Goal: Task Accomplishment & Management: Use online tool/utility

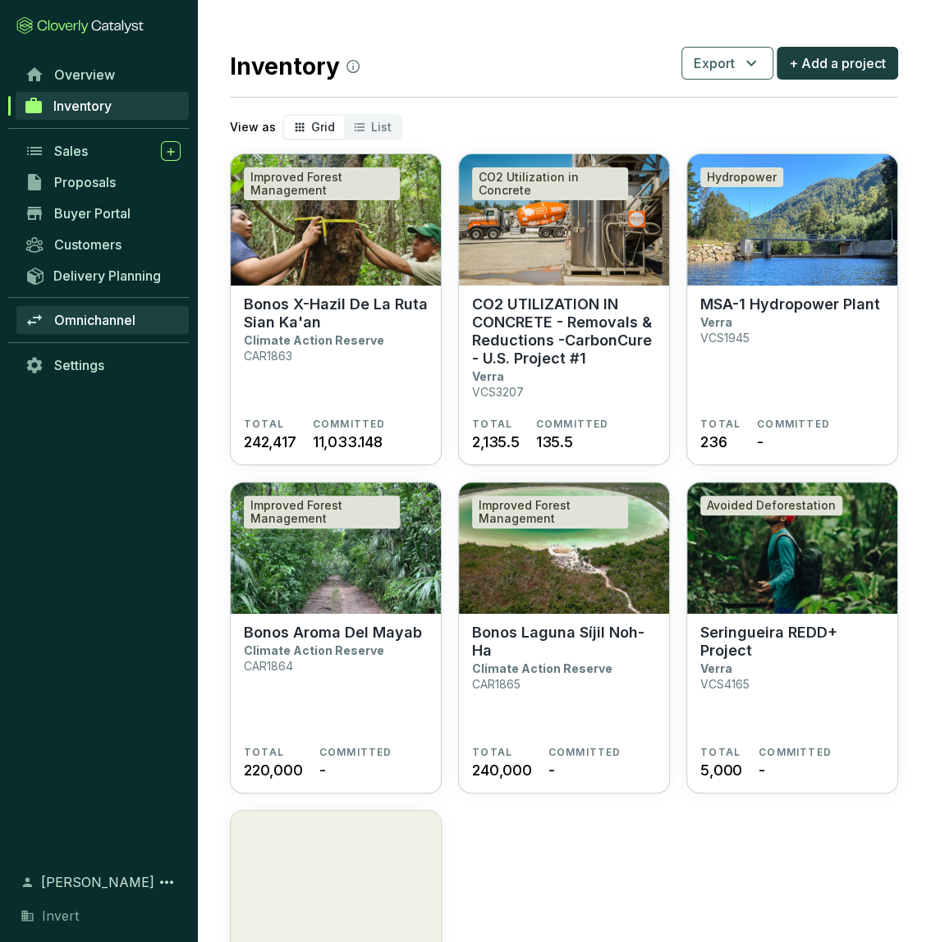
click at [111, 313] on span "Omnichannel" at bounding box center [94, 320] width 81 height 16
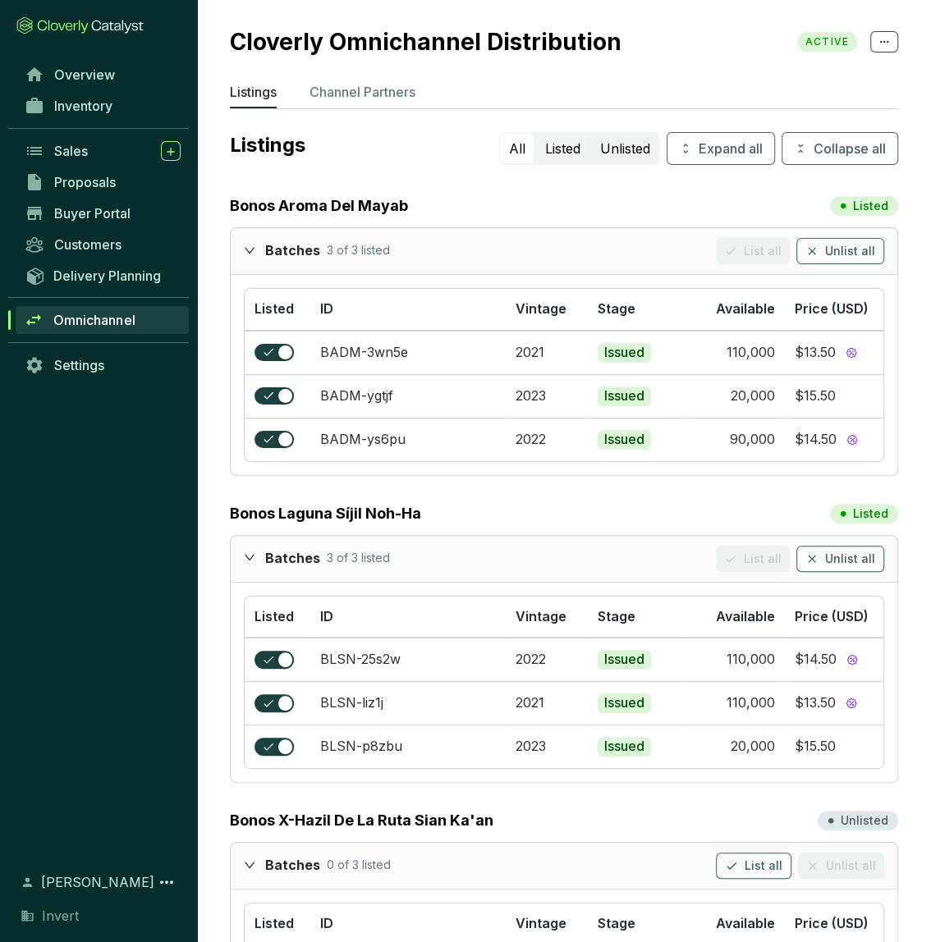
scroll to position [86, 0]
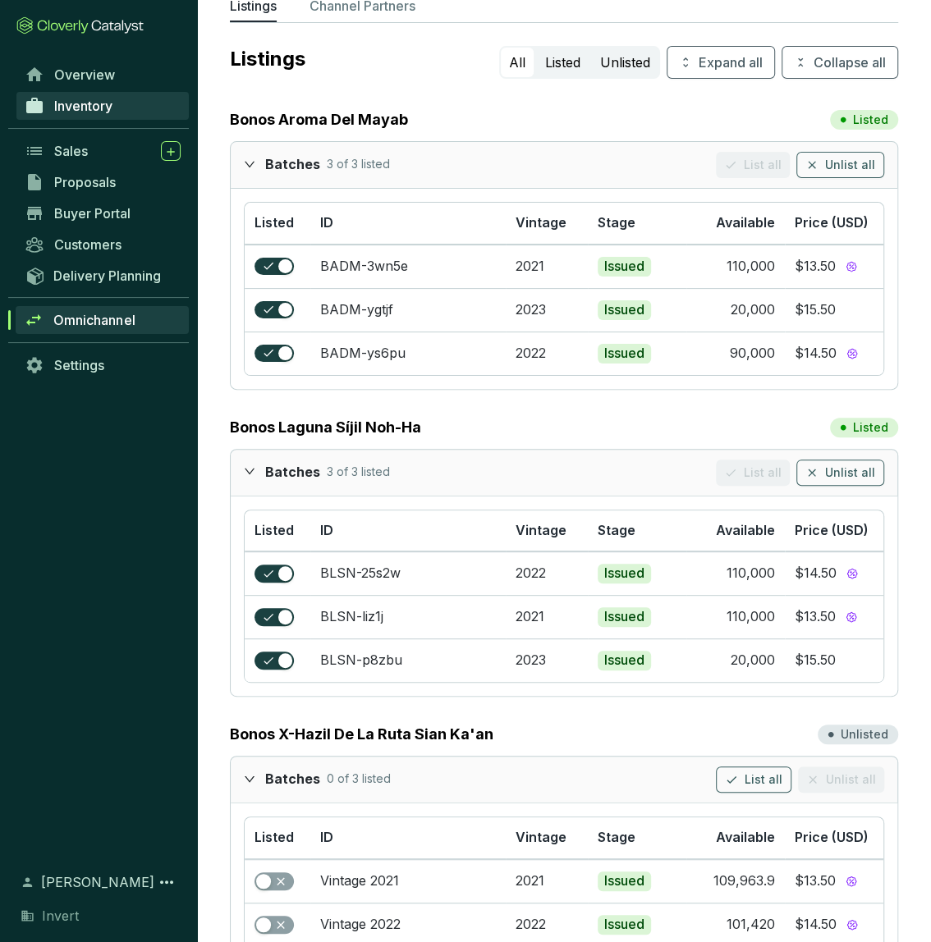
click at [72, 111] on span "Inventory" at bounding box center [83, 106] width 58 height 16
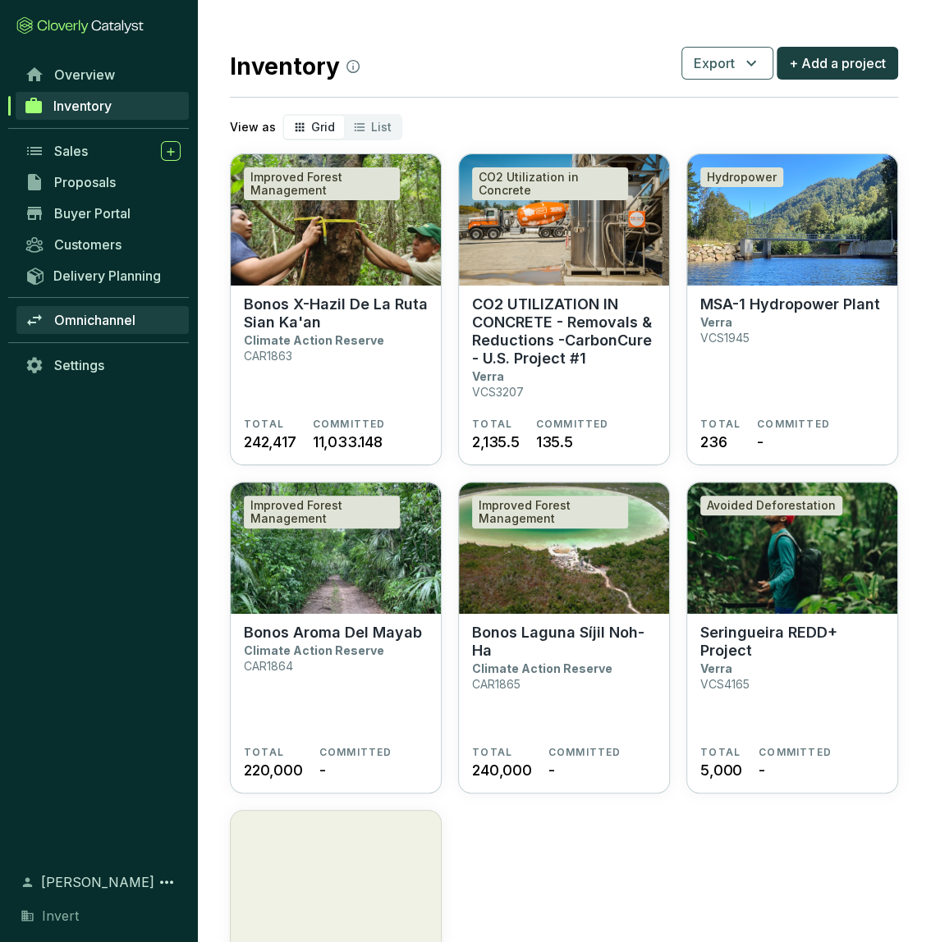
click at [107, 317] on span "Omnichannel" at bounding box center [94, 320] width 81 height 16
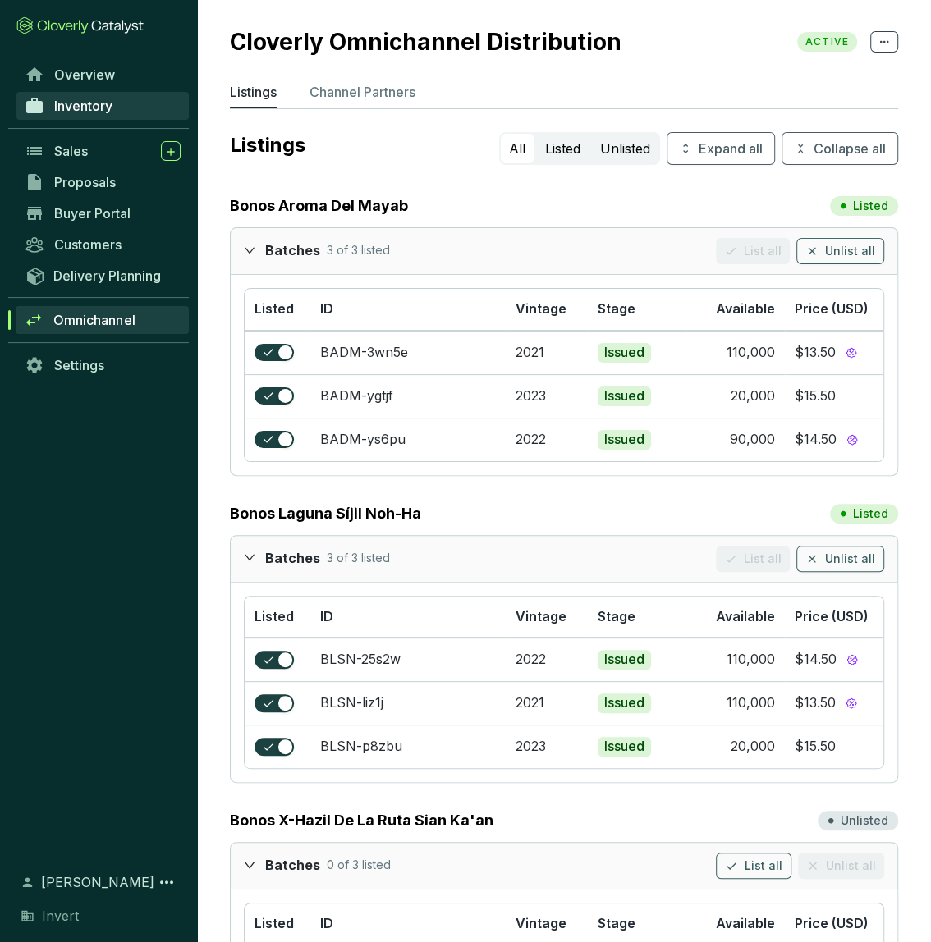
click at [72, 103] on span "Inventory" at bounding box center [83, 106] width 58 height 16
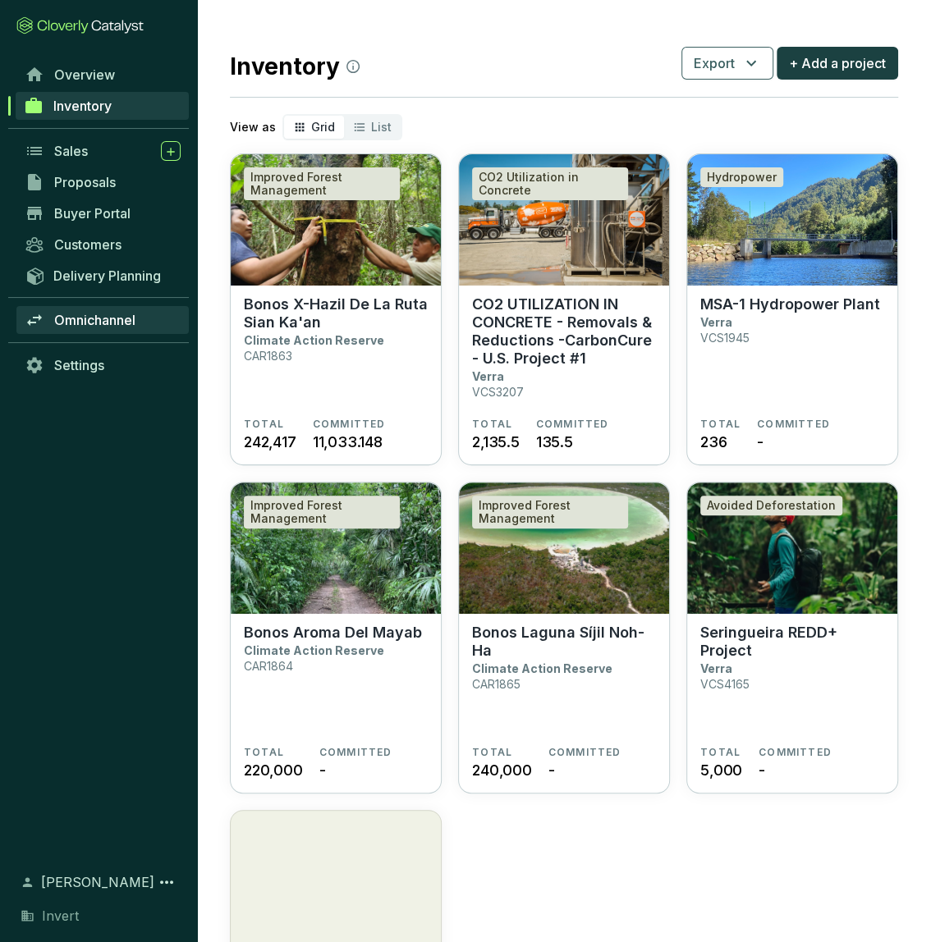
click at [115, 321] on span "Omnichannel" at bounding box center [94, 320] width 81 height 16
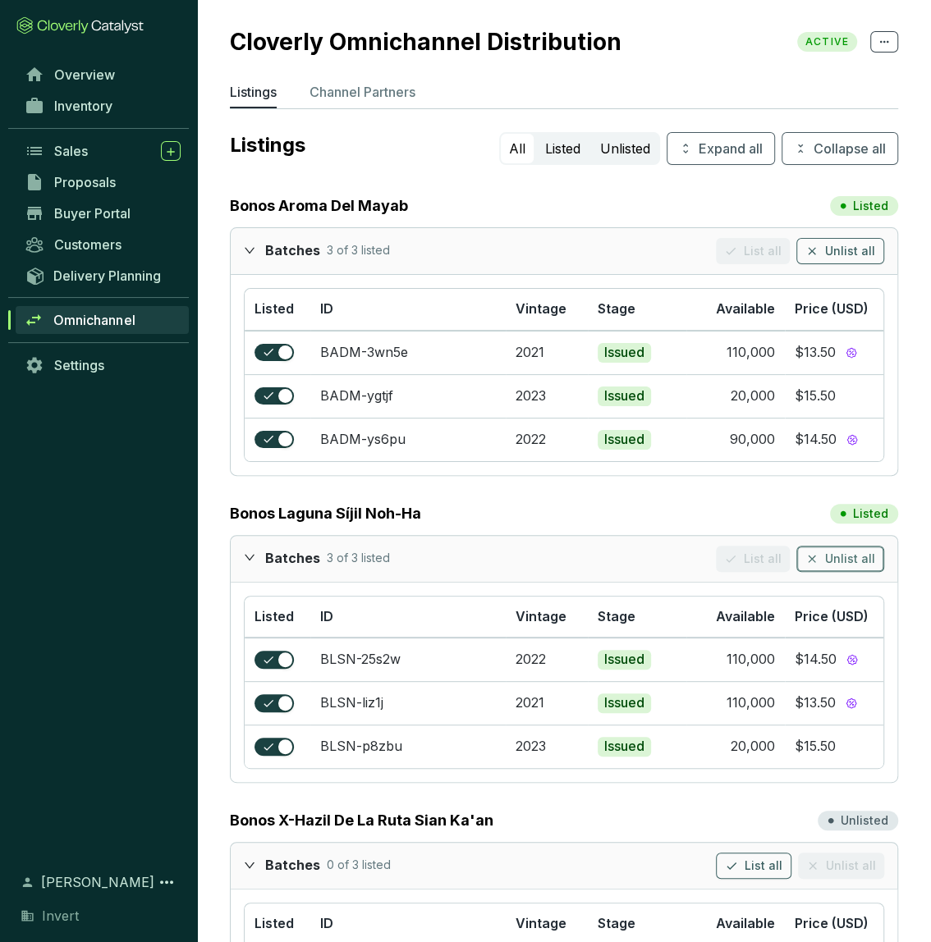
click at [850, 560] on span "Unlist all" at bounding box center [850, 559] width 50 height 16
click at [222, 496] on section "Cloverly Omnichannel Distribution ACTIVE Listings Channel Partners Listings All…" at bounding box center [564, 925] width 734 height 1851
